Goal: Task Accomplishment & Management: Complete application form

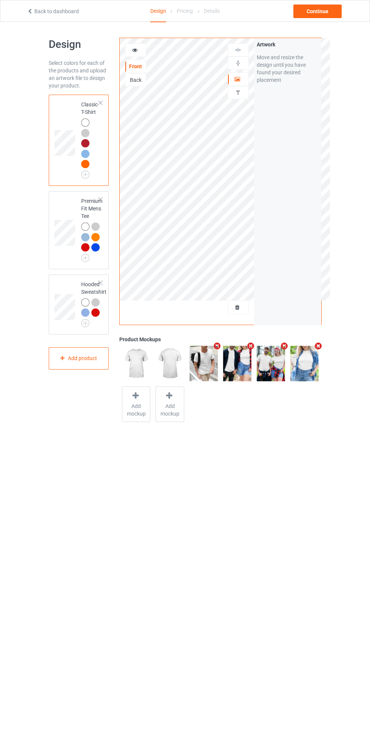
click at [243, 307] on div at bounding box center [238, 308] width 20 height 8
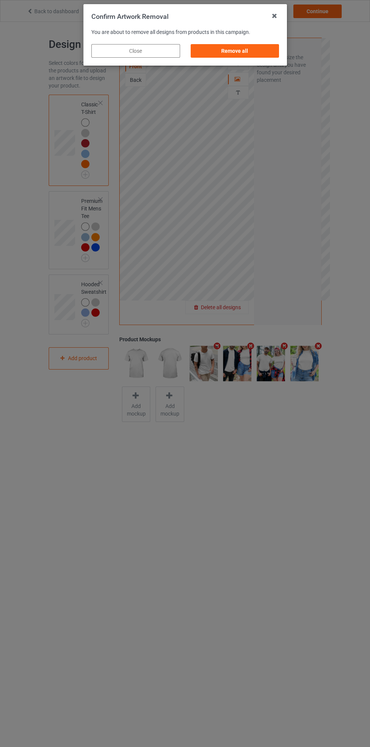
click at [252, 55] on div "Remove all" at bounding box center [234, 51] width 89 height 14
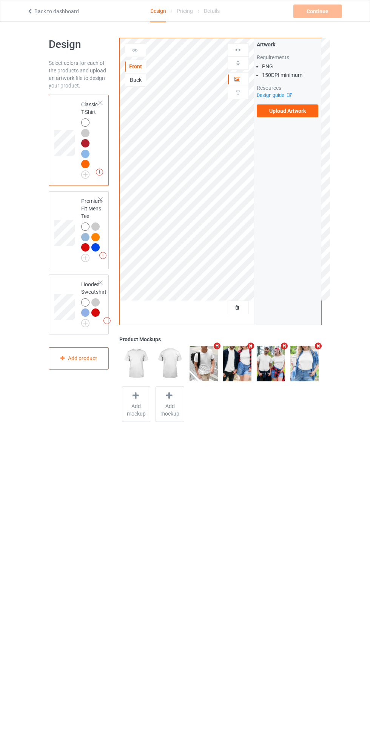
click at [301, 114] on label "Upload Artwork" at bounding box center [287, 110] width 62 height 13
click at [0, 0] on input "Upload Artwork" at bounding box center [0, 0] width 0 height 0
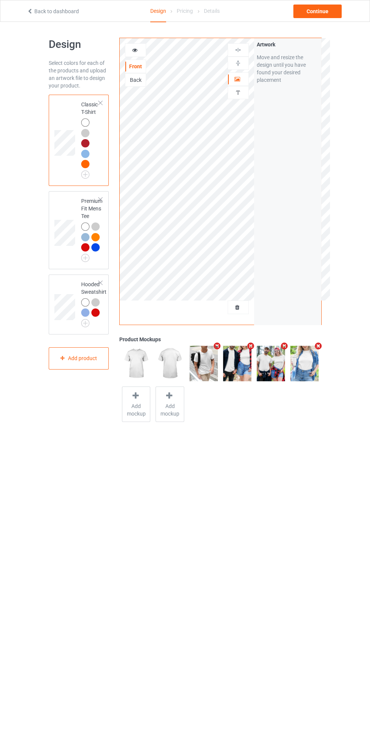
click at [275, 451] on body "Back to dashboard Design Pricing Details Continue Design Select colors for each…" at bounding box center [185, 395] width 370 height 747
click at [246, 81] on div at bounding box center [238, 79] width 20 height 8
click at [0, 0] on img at bounding box center [0, 0] width 0 height 0
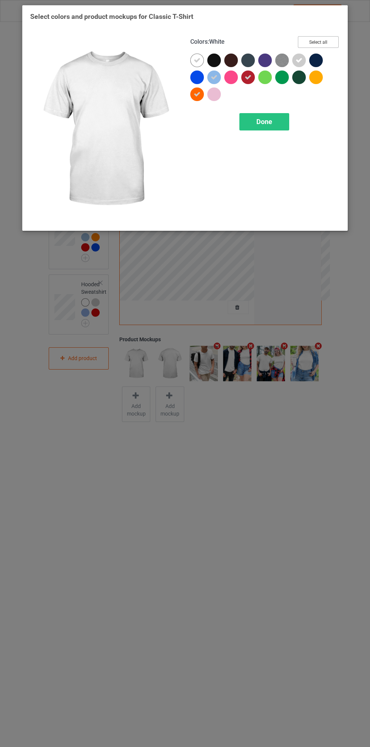
click at [325, 39] on button "Select all" at bounding box center [318, 42] width 41 height 12
click at [325, 40] on button "Reset to Default" at bounding box center [311, 42] width 55 height 12
click at [283, 118] on div "Done" at bounding box center [264, 121] width 50 height 17
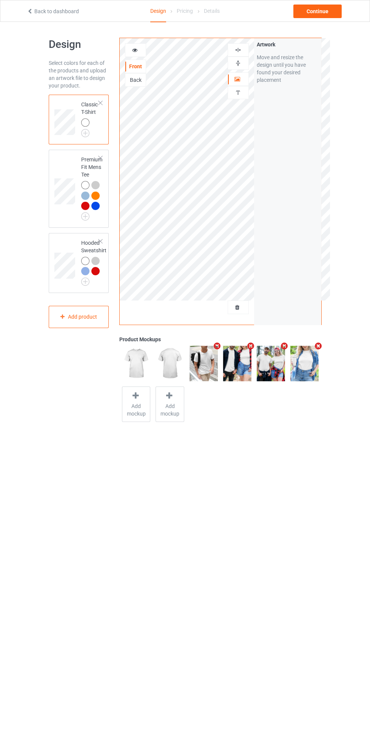
click at [0, 0] on img at bounding box center [0, 0] width 0 height 0
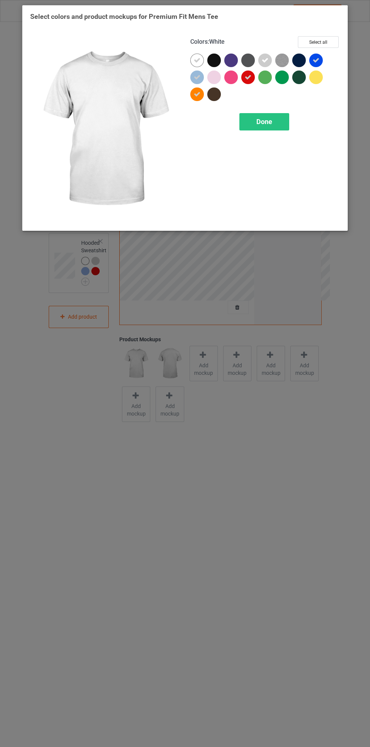
click at [332, 46] on button "Select all" at bounding box center [318, 42] width 41 height 12
click at [330, 41] on button "Reset to Default" at bounding box center [311, 42] width 55 height 12
click at [287, 120] on div "Done" at bounding box center [264, 121] width 50 height 17
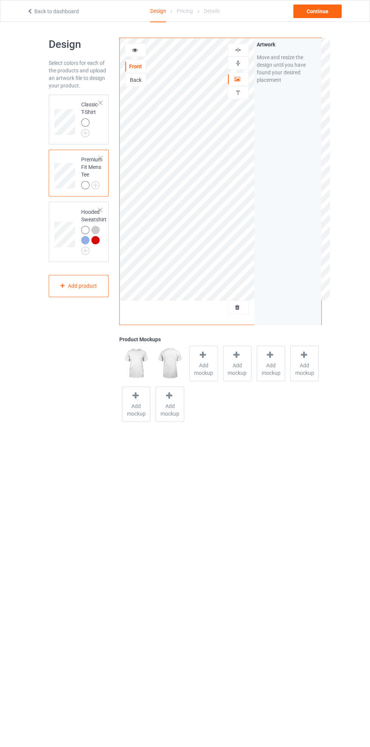
click at [0, 0] on img at bounding box center [0, 0] width 0 height 0
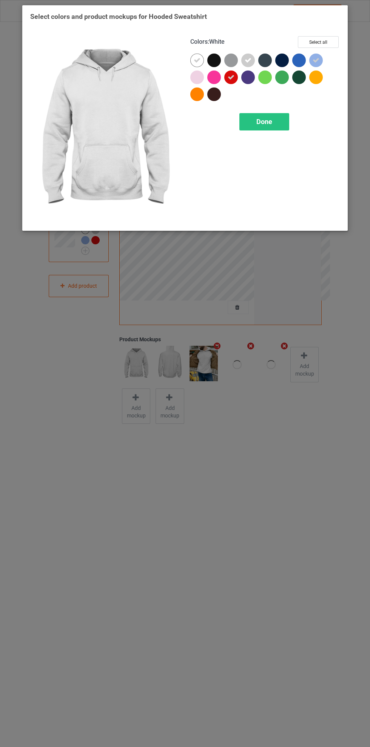
click at [231, 77] on icon at bounding box center [230, 77] width 7 height 7
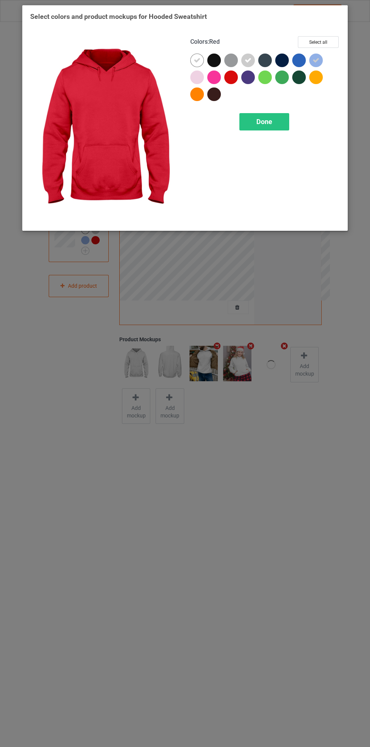
click at [279, 117] on div "Done" at bounding box center [264, 121] width 50 height 17
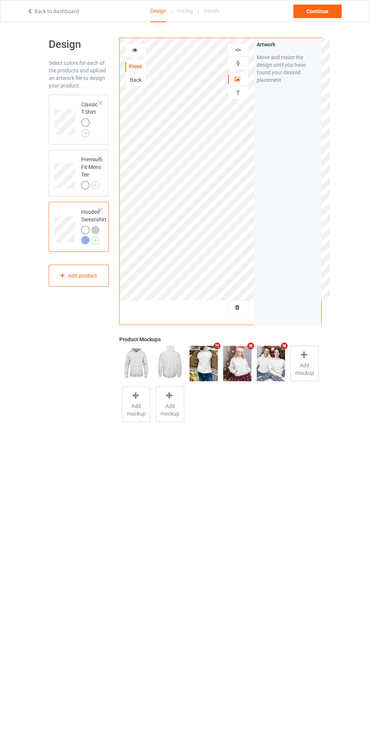
click at [238, 50] on img at bounding box center [237, 49] width 7 height 7
click at [330, 14] on div "Continue" at bounding box center [317, 12] width 48 height 14
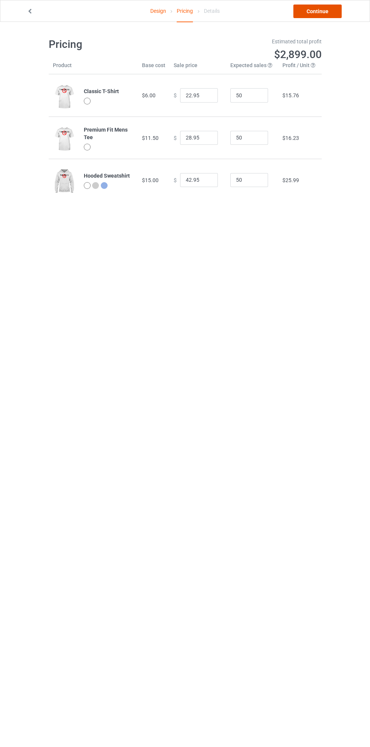
click at [329, 14] on link "Continue" at bounding box center [317, 12] width 48 height 14
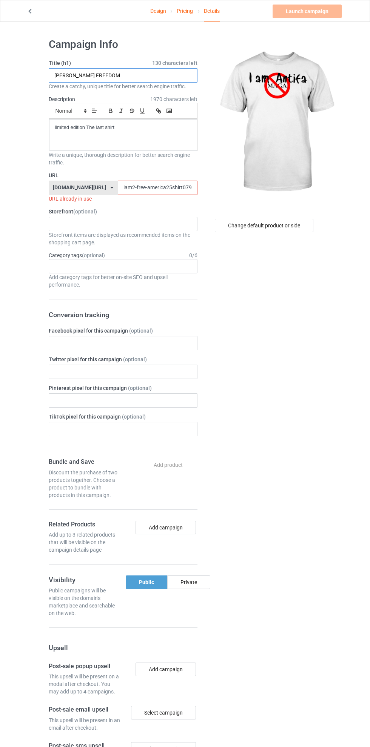
click at [155, 75] on input "[PERSON_NAME] FREEDOM" at bounding box center [123, 75] width 149 height 14
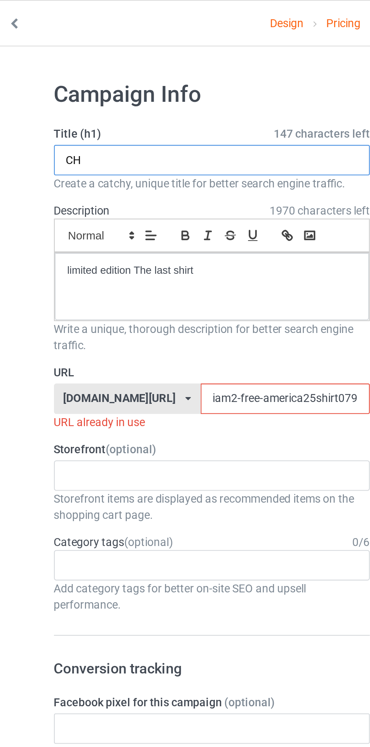
type input "C"
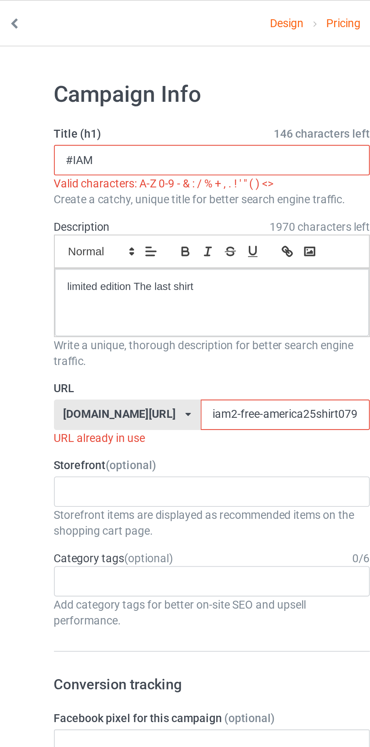
click at [57, 72] on input "#IAM" at bounding box center [123, 75] width 149 height 14
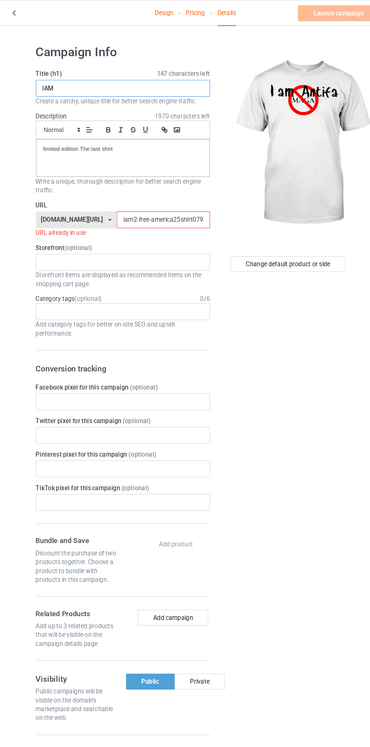
click at [115, 78] on input "IAM" at bounding box center [123, 75] width 149 height 14
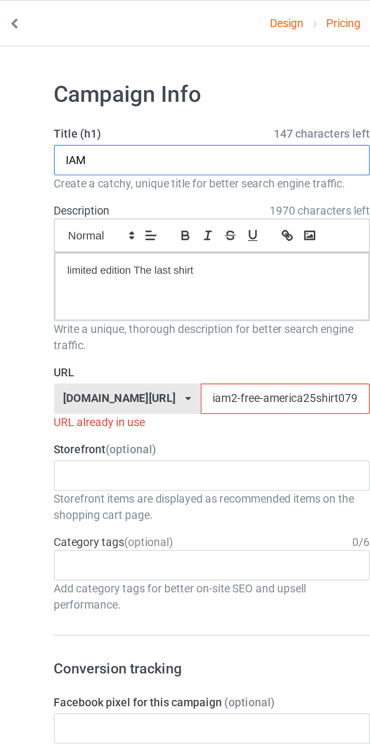
click at [57, 77] on input "IAM" at bounding box center [123, 75] width 149 height 14
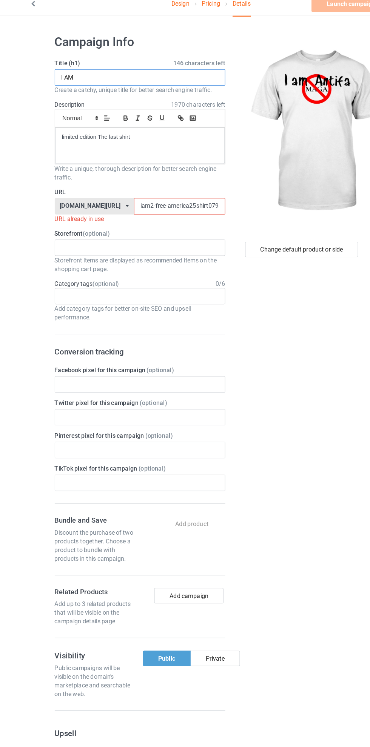
click at [134, 75] on input "I AM" at bounding box center [123, 75] width 149 height 14
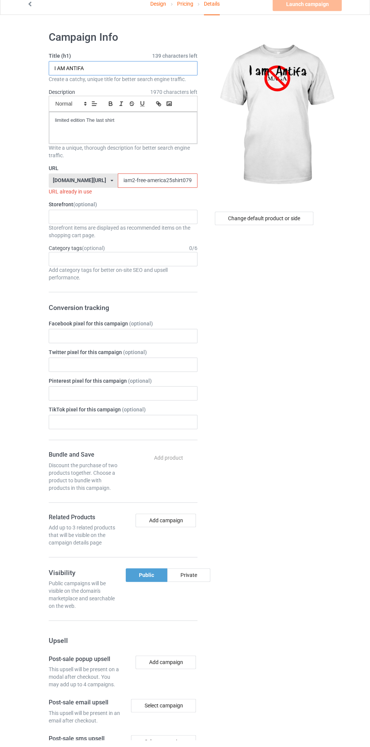
type input "I AM ANTIFA"
click at [107, 123] on div "limited edition The last shirt" at bounding box center [123, 135] width 148 height 32
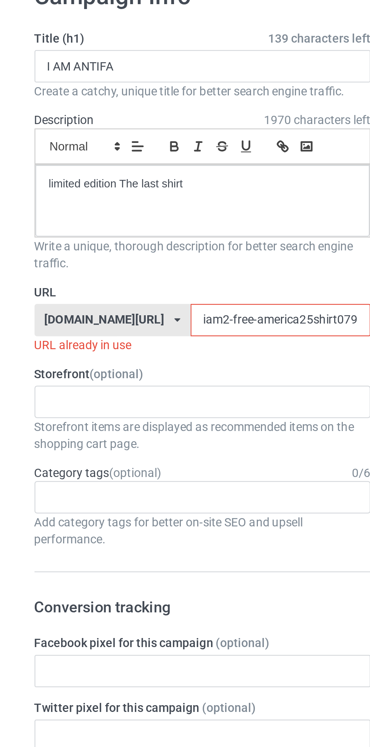
click at [126, 189] on input "iam2-free-america25shirt079g" at bounding box center [158, 188] width 80 height 14
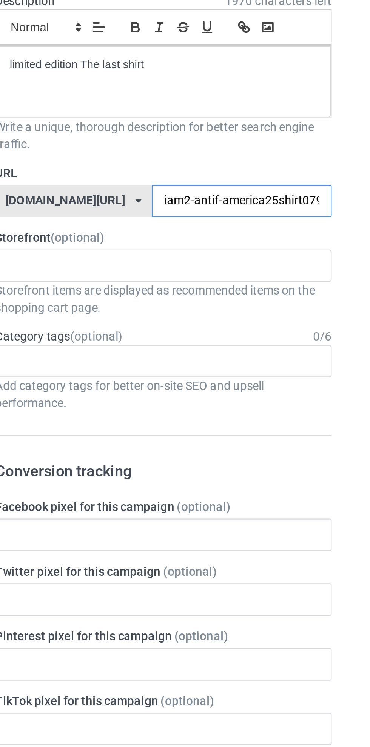
type input "iam2-antifa-america25shirt079g"
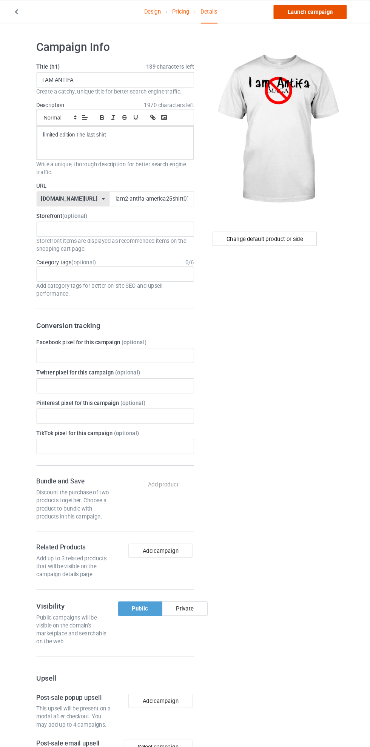
click at [321, 13] on link "Launch campaign" at bounding box center [306, 12] width 69 height 14
